Goal: Find specific fact: Find specific page/section

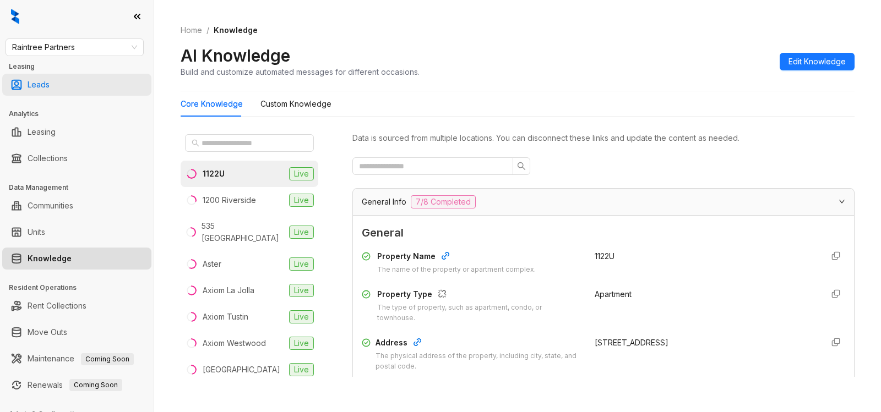
scroll to position [167, 0]
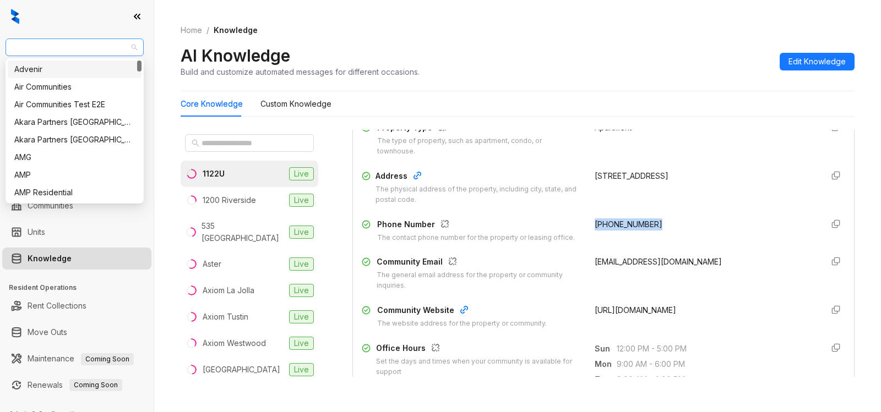
click at [86, 46] on span "Raintree Partners" at bounding box center [74, 47] width 125 height 17
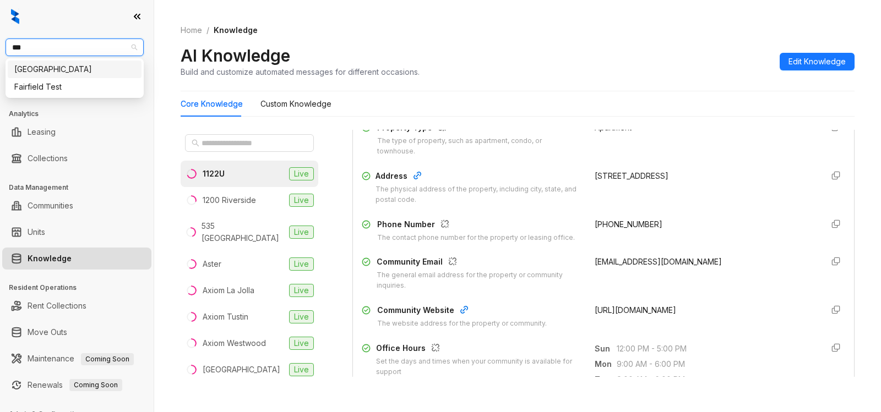
type input "****"
click at [63, 73] on div "[GEOGRAPHIC_DATA]" at bounding box center [74, 69] width 121 height 12
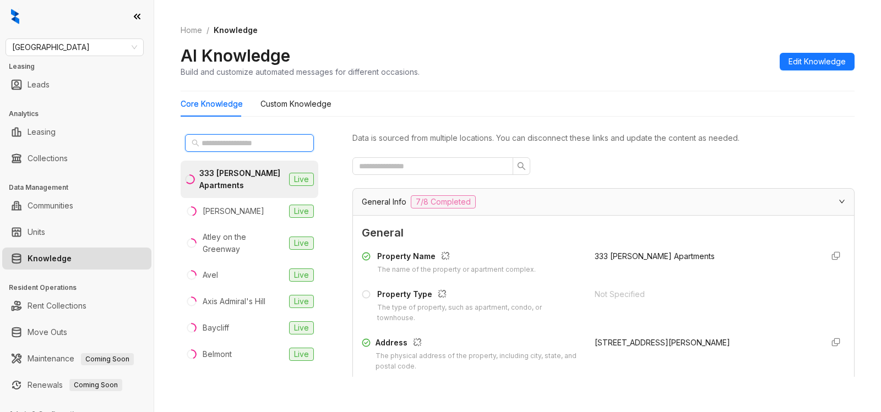
click at [214, 139] on input "text" at bounding box center [249, 143] width 97 height 12
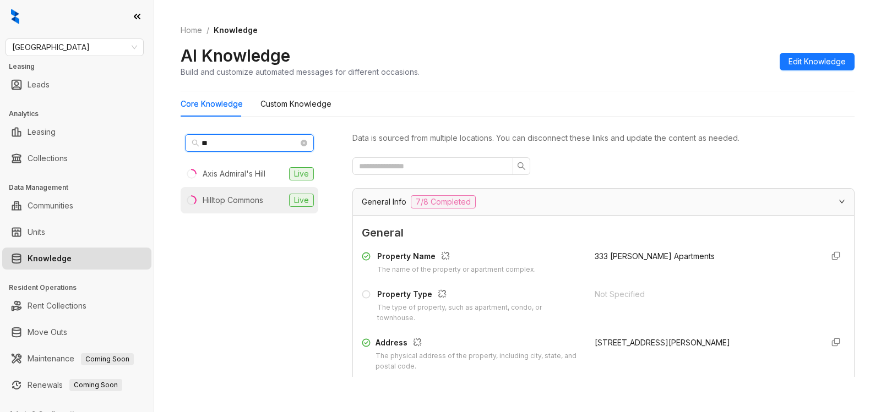
type input "**"
click at [218, 198] on div "Hilltop Commons" at bounding box center [233, 200] width 61 height 12
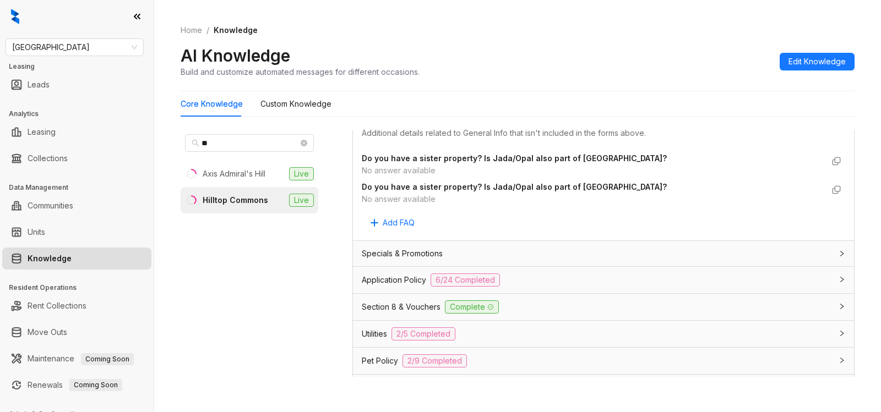
scroll to position [609, 0]
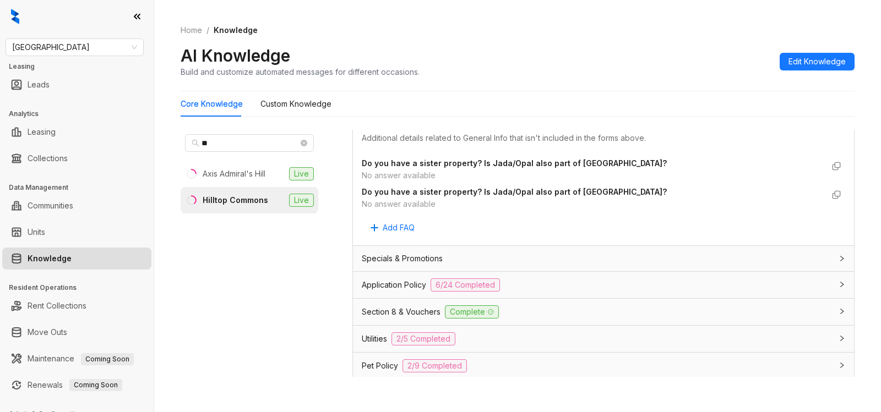
click at [838, 286] on icon "collapsed" at bounding box center [841, 284] width 7 height 7
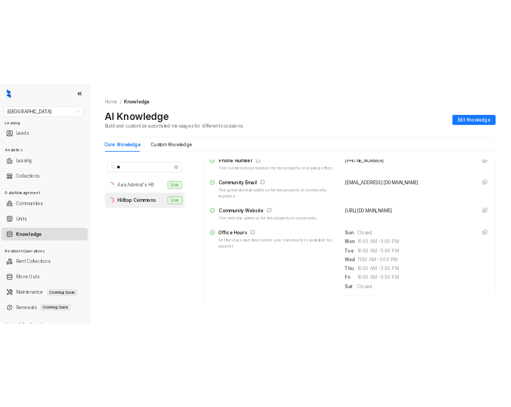
scroll to position [172, 0]
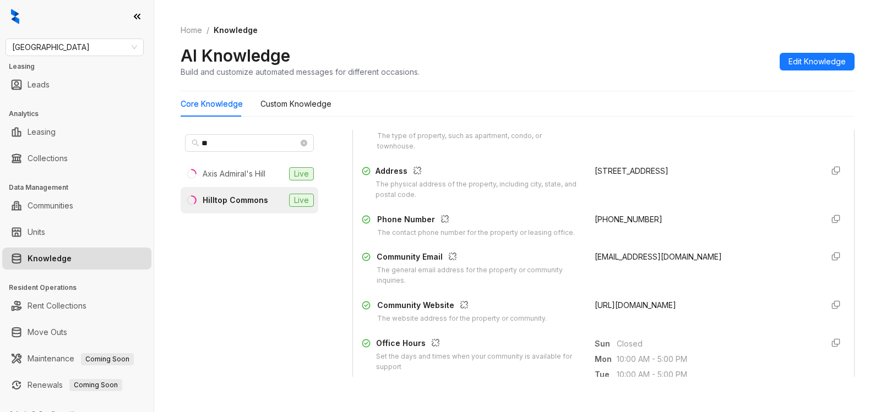
drag, startPoint x: 577, startPoint y: 306, endPoint x: 771, endPoint y: 302, distance: 193.3
click at [771, 302] on div "Community Website The website address for the property or community. [URL][DOMA…" at bounding box center [603, 311] width 483 height 25
copy span "[URL][DOMAIN_NAME]"
